Goal: Task Accomplishment & Management: Manage account settings

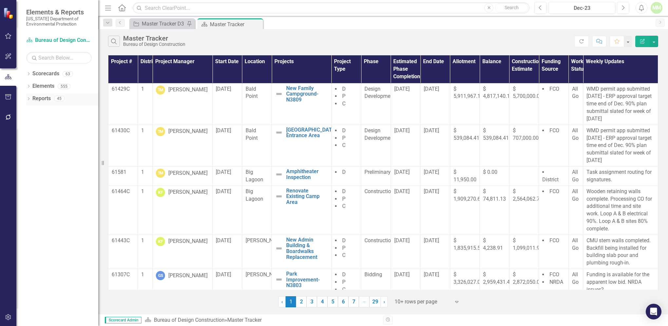
click at [44, 99] on link "Reports" at bounding box center [41, 99] width 18 height 8
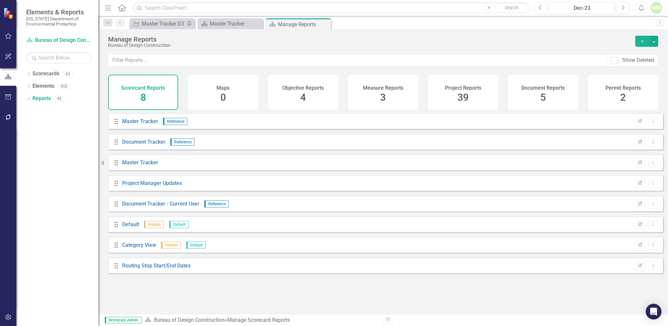
click at [463, 101] on span "39" at bounding box center [462, 97] width 11 height 11
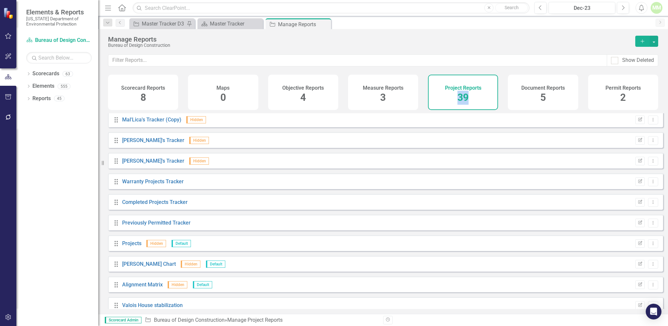
scroll to position [608, 0]
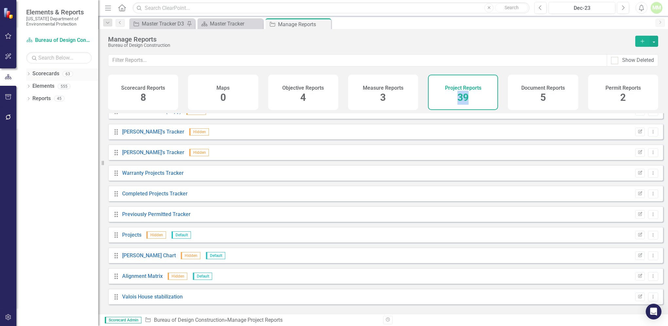
click at [47, 73] on link "Scorecards" at bounding box center [45, 74] width 27 height 8
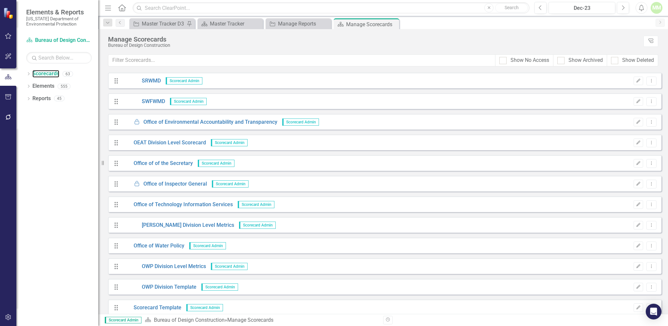
scroll to position [1057, 0]
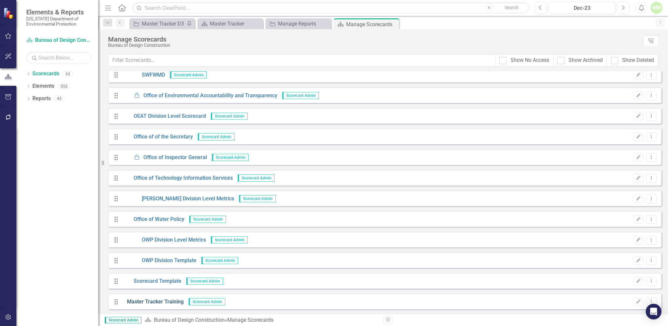
click at [170, 303] on link "Master Tracker Training" at bounding box center [153, 302] width 62 height 8
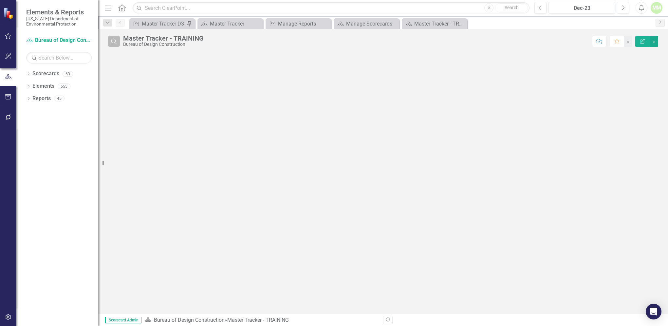
click at [116, 43] on icon "button" at bounding box center [114, 42] width 6 height 6
click at [164, 44] on input "text" at bounding box center [356, 42] width 466 height 12
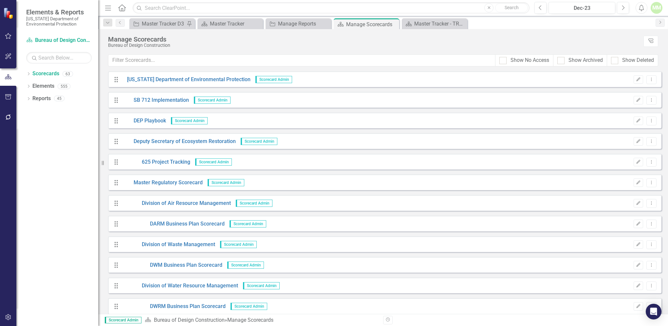
drag, startPoint x: 662, startPoint y: 105, endPoint x: 667, endPoint y: 183, distance: 78.1
click at [658, 204] on div "Looks like you don't have any Scorecards set up yet. Why don't you add a Scorec…" at bounding box center [383, 192] width 570 height 243
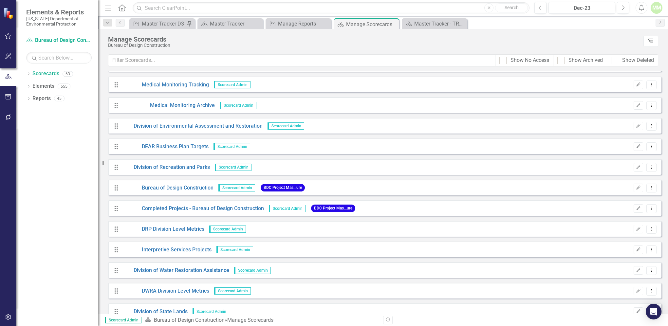
scroll to position [1057, 0]
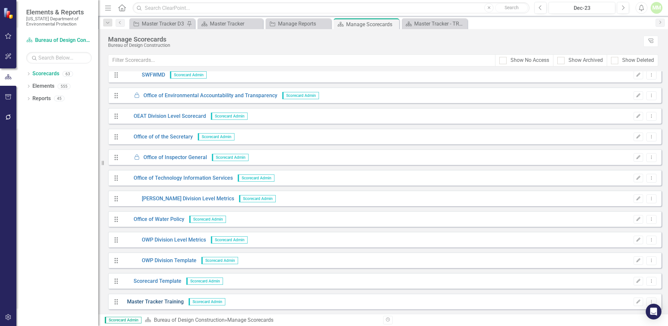
click at [139, 302] on link "Master Tracker Training" at bounding box center [153, 302] width 62 height 8
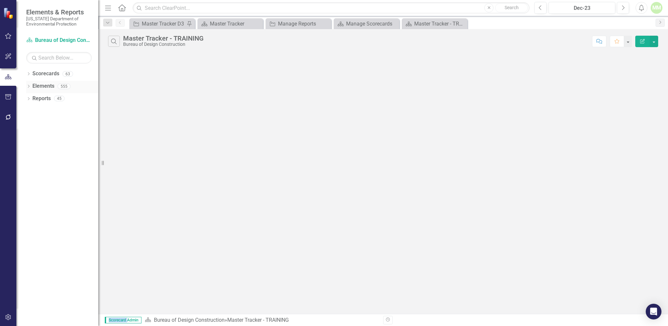
click at [43, 86] on link "Elements" at bounding box center [43, 87] width 22 height 8
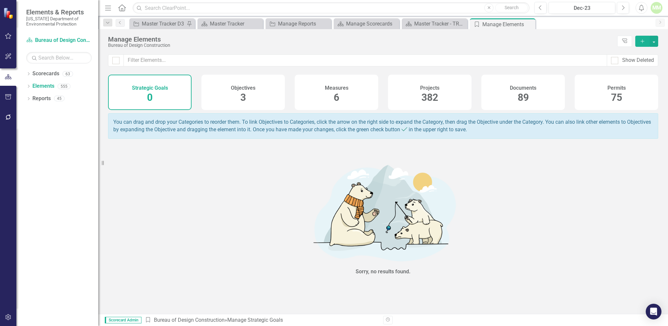
click at [430, 96] on span "382" at bounding box center [429, 97] width 17 height 11
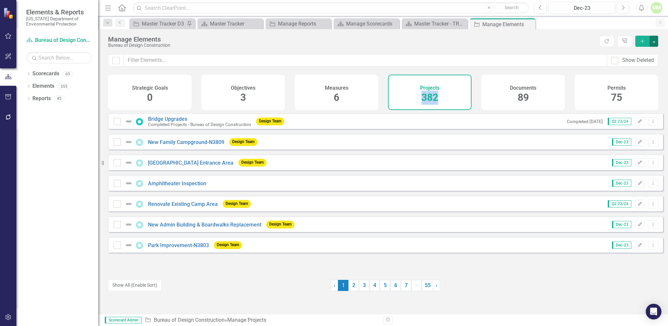
click at [654, 41] on button "button" at bounding box center [654, 41] width 9 height 11
click at [628, 54] on link "Project Add Project" at bounding box center [632, 53] width 52 height 12
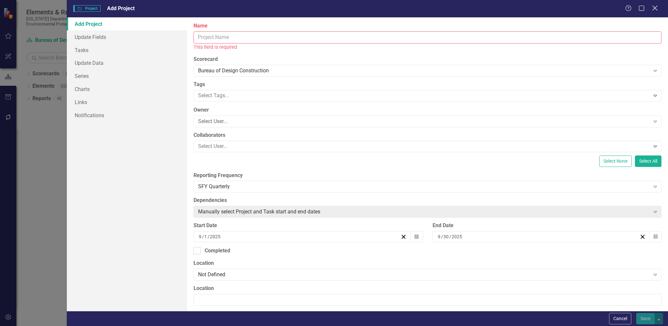
click at [652, 8] on icon "Close" at bounding box center [655, 8] width 8 height 6
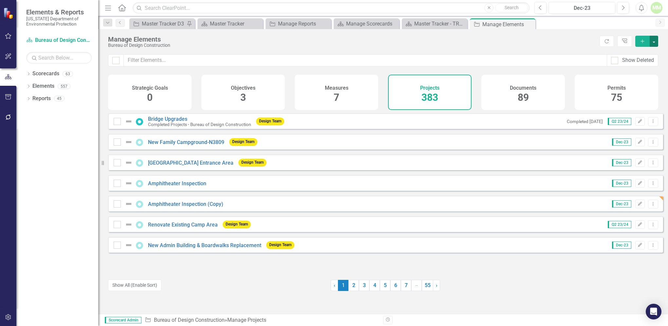
click at [654, 43] on button "button" at bounding box center [654, 41] width 9 height 11
click at [652, 41] on button "button" at bounding box center [654, 41] width 9 height 11
click at [50, 138] on div "Dropdown Scorecards 63 Dropdown Florida Department of Environmental Protection …" at bounding box center [57, 197] width 82 height 258
click at [50, 88] on link "Elements" at bounding box center [43, 87] width 22 height 8
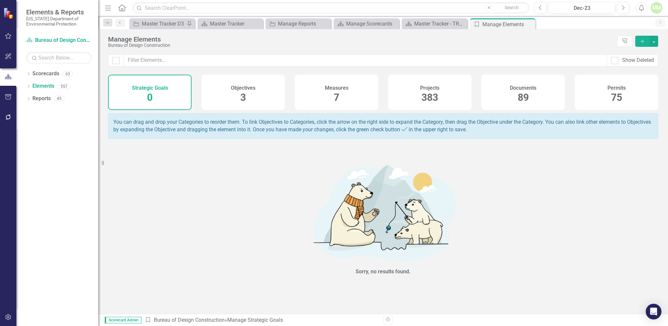
click at [426, 96] on span "383" at bounding box center [429, 97] width 17 height 11
